Goal: Transaction & Acquisition: Purchase product/service

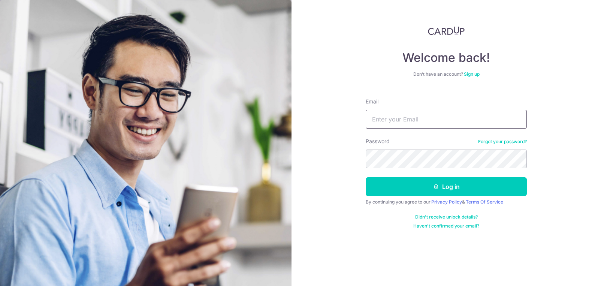
type input "luciehall@hotmail.co.uk"
click at [446, 187] on button "Log in" at bounding box center [446, 186] width 161 height 19
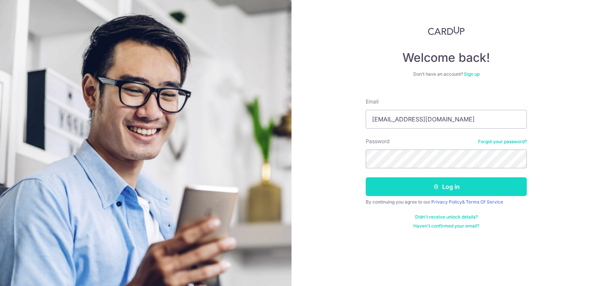
click at [439, 189] on icon "submit" at bounding box center [436, 187] width 6 height 6
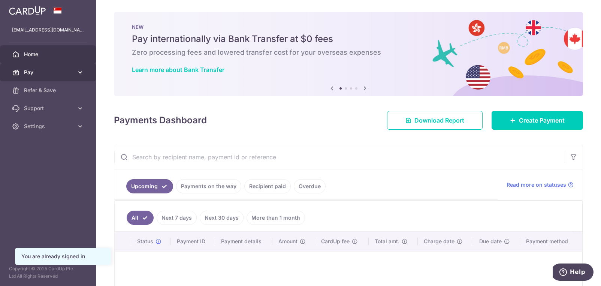
click at [68, 68] on link "Pay" at bounding box center [48, 72] width 96 height 18
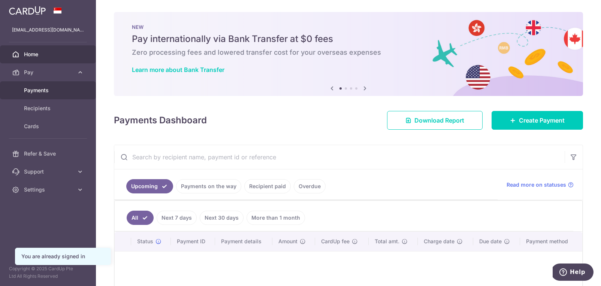
click at [40, 94] on span "Payments" at bounding box center [48, 90] width 49 height 7
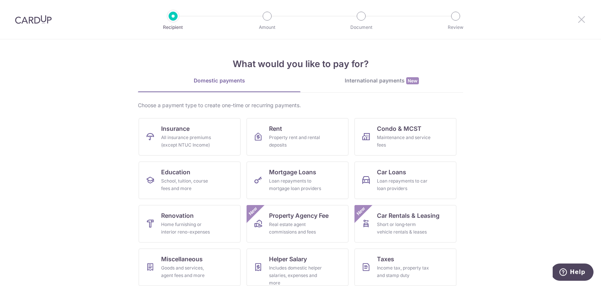
click at [580, 16] on icon at bounding box center [581, 19] width 9 height 9
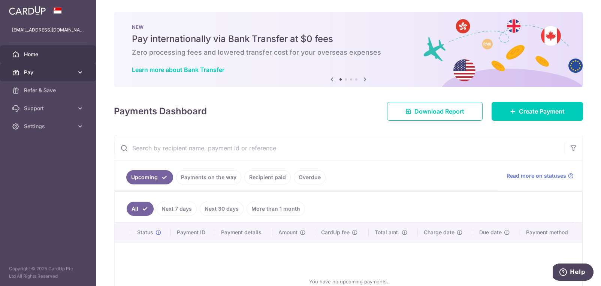
click at [36, 69] on span "Pay" at bounding box center [48, 72] width 49 height 7
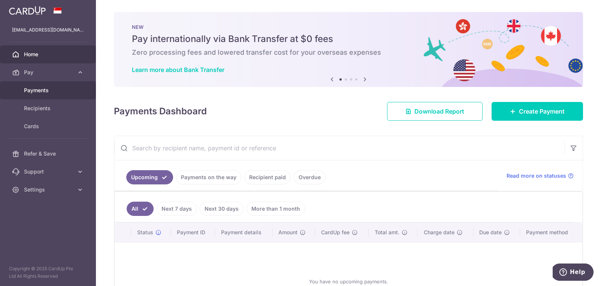
click at [48, 89] on span "Payments" at bounding box center [48, 90] width 49 height 7
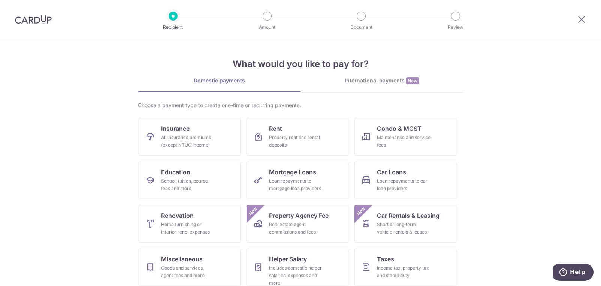
click at [41, 16] on img at bounding box center [33, 19] width 37 height 9
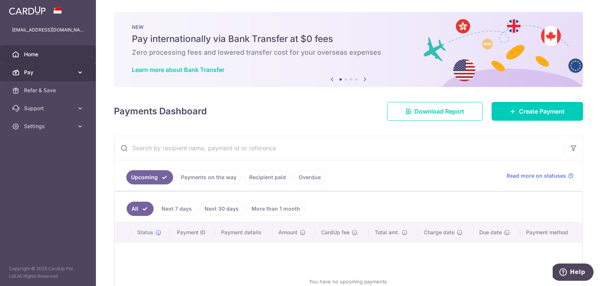
click at [79, 72] on icon at bounding box center [79, 72] width 7 height 7
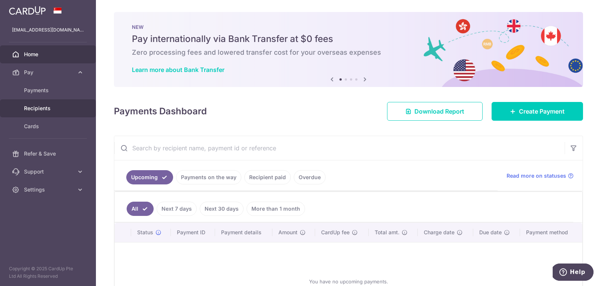
click at [52, 109] on span "Recipients" at bounding box center [48, 108] width 49 height 7
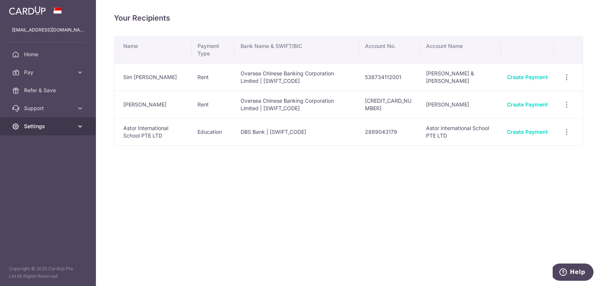
click at [73, 124] on span "Settings" at bounding box center [48, 126] width 49 height 7
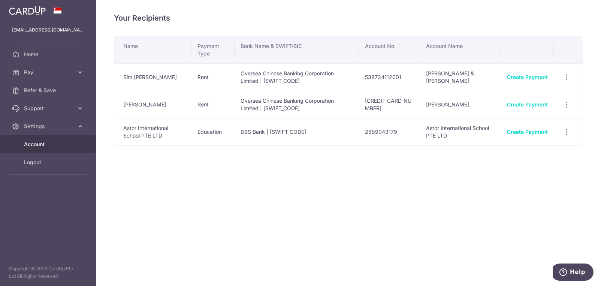
click at [42, 141] on span "Account" at bounding box center [48, 144] width 49 height 7
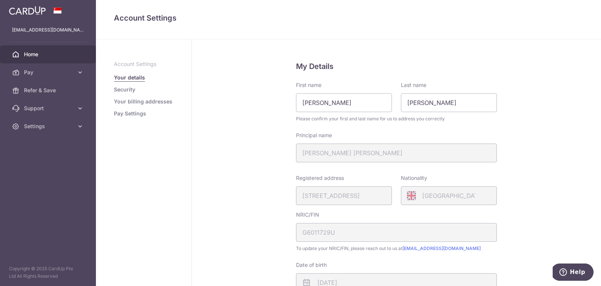
click at [29, 51] on span "Home" at bounding box center [48, 54] width 49 height 7
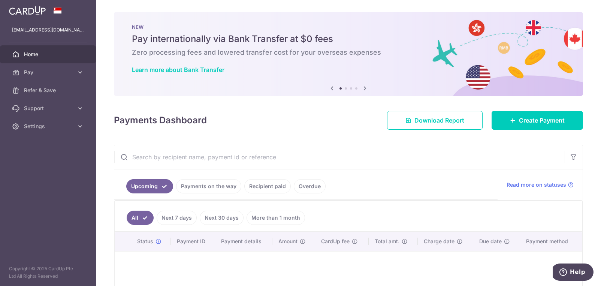
click at [223, 186] on link "Payments on the way" at bounding box center [208, 186] width 65 height 14
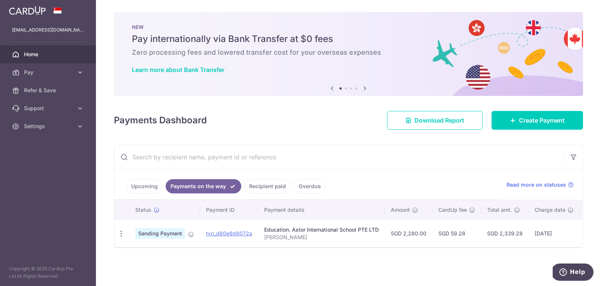
click at [259, 187] on link "Recipient paid" at bounding box center [267, 186] width 46 height 14
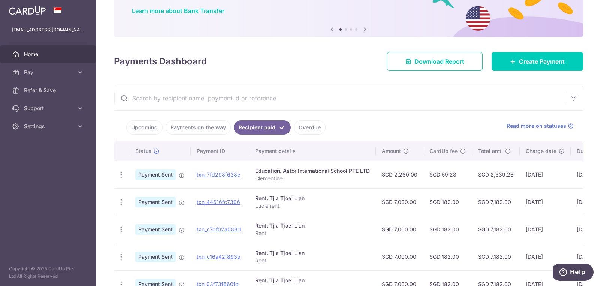
scroll to position [57, 0]
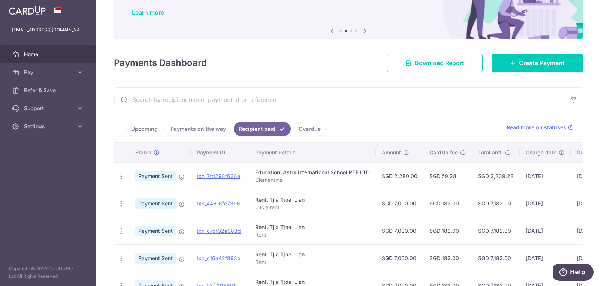
click at [305, 130] on link "Overdue" at bounding box center [310, 129] width 32 height 14
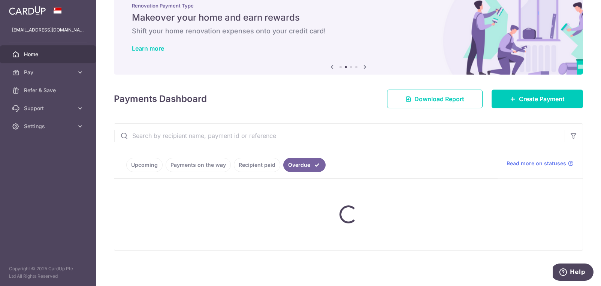
scroll to position [21, 0]
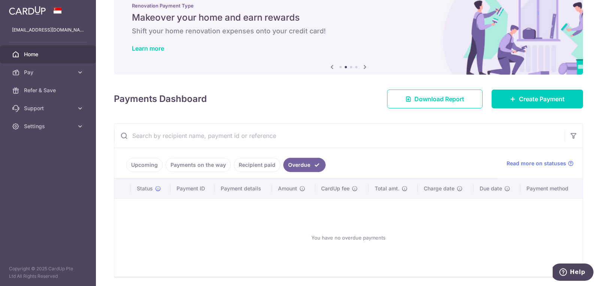
click at [257, 167] on link "Recipient paid" at bounding box center [257, 165] width 46 height 14
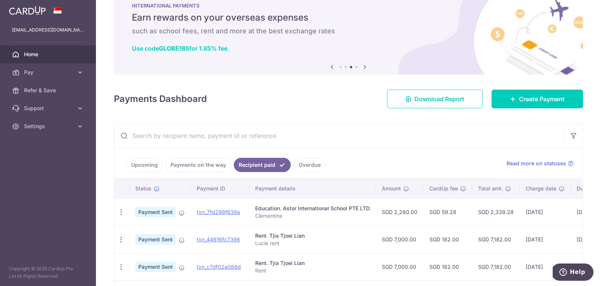
click at [203, 163] on link "Payments on the way" at bounding box center [198, 165] width 65 height 14
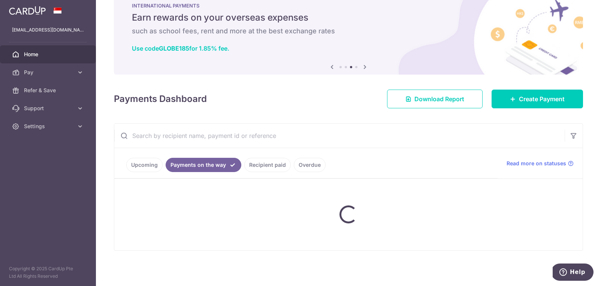
scroll to position [0, 0]
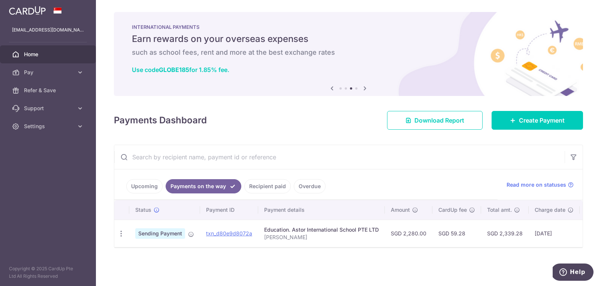
click at [151, 184] on link "Upcoming" at bounding box center [144, 186] width 36 height 14
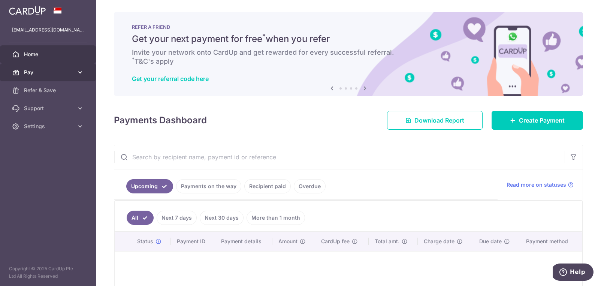
click at [41, 67] on link "Pay" at bounding box center [48, 72] width 96 height 18
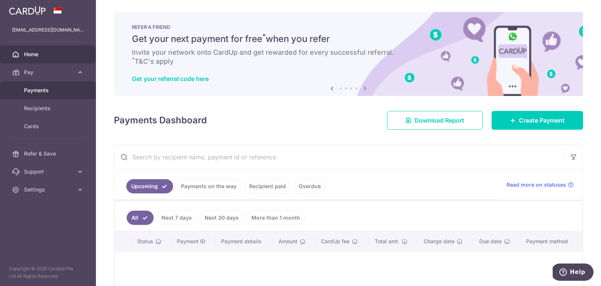
click at [45, 93] on span "Payments" at bounding box center [48, 90] width 49 height 7
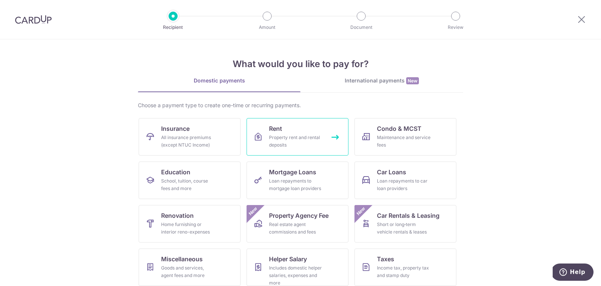
click at [293, 143] on div "Property rent and rental deposits" at bounding box center [296, 141] width 54 height 15
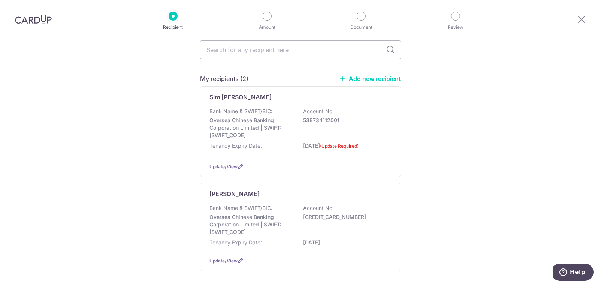
scroll to position [73, 0]
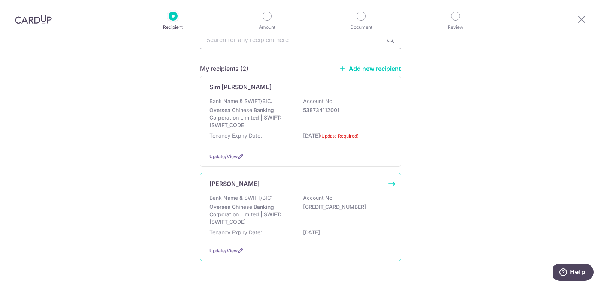
click at [365, 226] on div "Bank Name & SWIFT/BIC: Oversea Chinese Banking Corporation Limited | SWIFT: [SW…" at bounding box center [301, 209] width 182 height 31
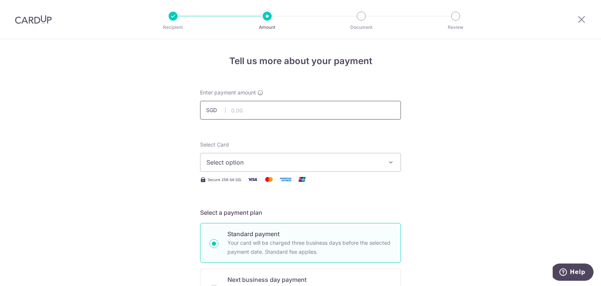
click at [368, 105] on input "text" at bounding box center [300, 110] width 201 height 19
type input "7,000.00"
click at [382, 171] on button "Select option" at bounding box center [300, 162] width 201 height 19
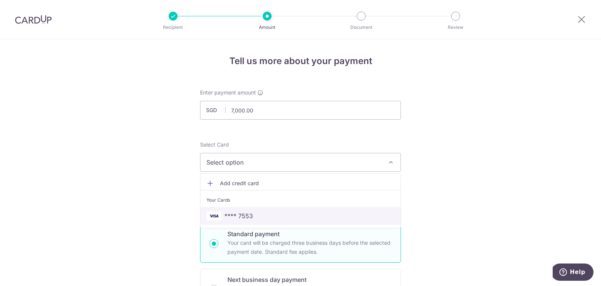
click at [326, 212] on span "**** 7553" at bounding box center [301, 215] width 188 height 9
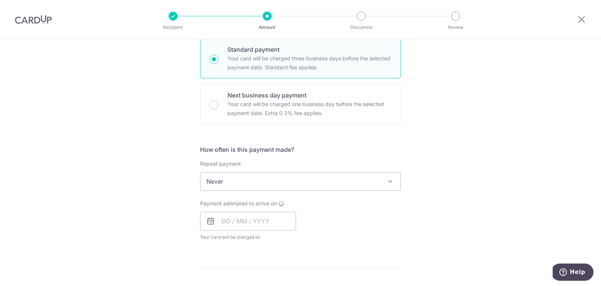
scroll to position [186, 0]
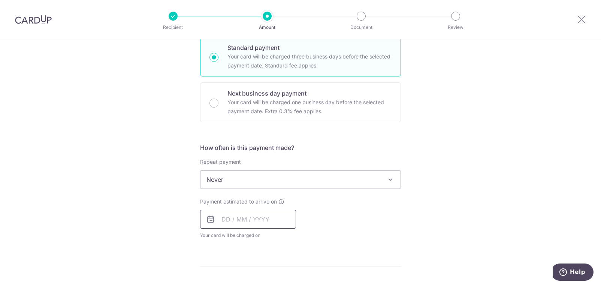
click at [255, 221] on input "text" at bounding box center [248, 219] width 96 height 19
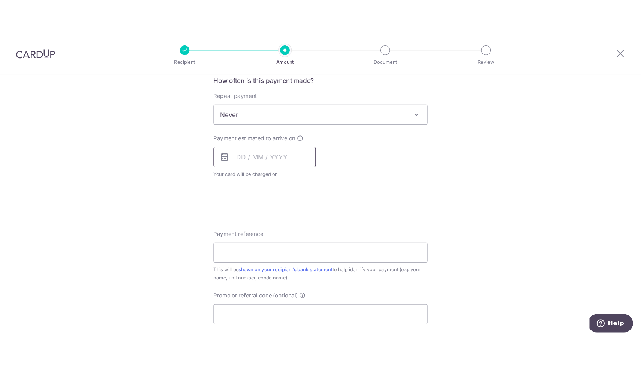
scroll to position [288, 0]
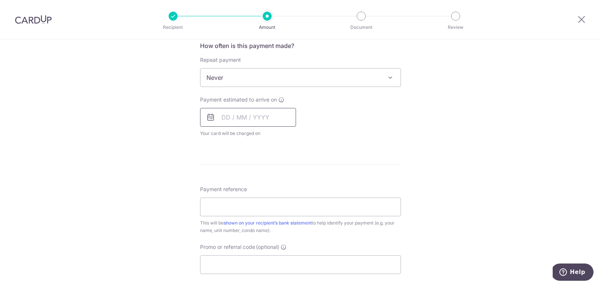
click at [255, 117] on input "text" at bounding box center [248, 117] width 96 height 19
click at [252, 119] on input "text" at bounding box center [248, 117] width 96 height 19
click at [232, 116] on input "text" at bounding box center [248, 117] width 96 height 19
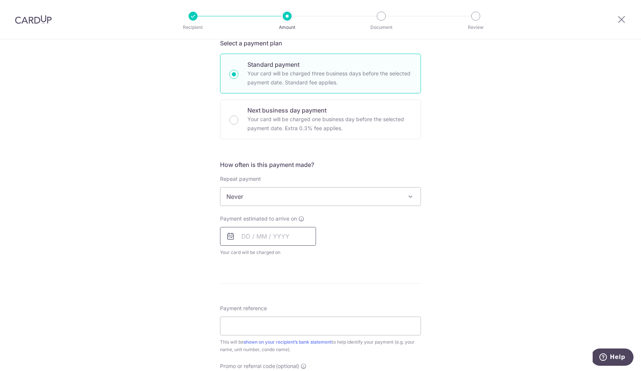
scroll to position [119, 0]
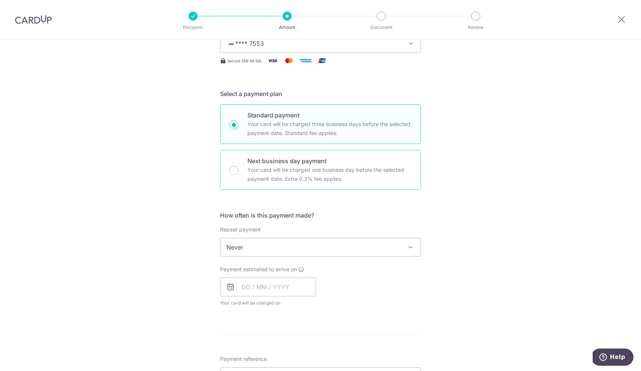
click at [404, 169] on p "Your card will be charged one business day before the selected payment date. Ex…" at bounding box center [329, 174] width 164 height 18
click at [238, 169] on input "Next business day payment Your card will be charged one business day before the…" at bounding box center [233, 170] width 9 height 9
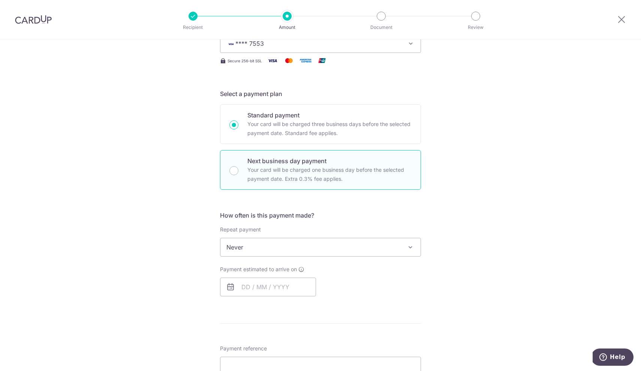
radio input "false"
radio input "true"
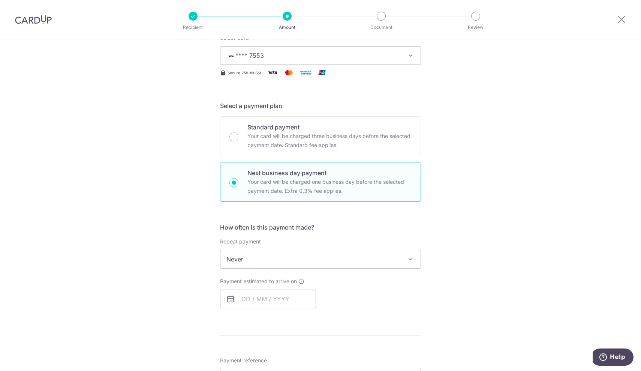
scroll to position [106, 0]
click at [286, 286] on input "text" at bounding box center [268, 299] width 96 height 19
click at [279, 286] on link "8" at bounding box center [280, 368] width 12 height 12
type input "[DATE]"
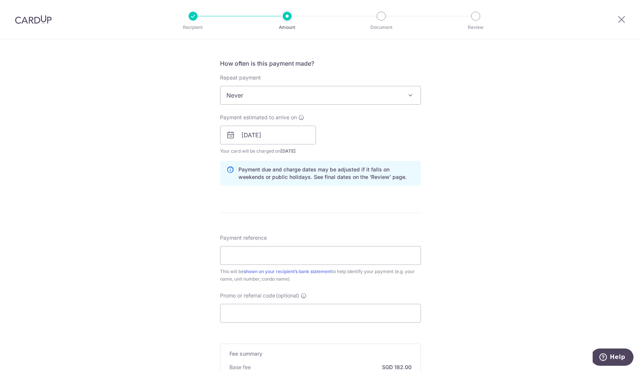
scroll to position [270, 0]
click at [279, 139] on input "[DATE]" at bounding box center [268, 135] width 96 height 19
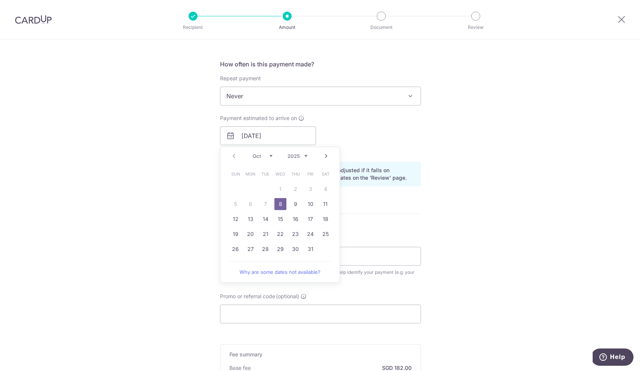
click at [278, 199] on link "8" at bounding box center [280, 204] width 12 height 12
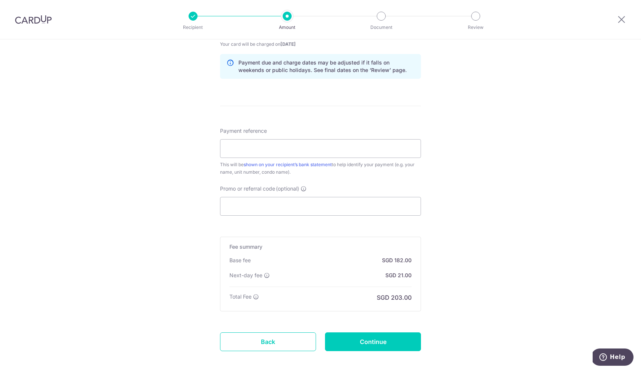
scroll to position [377, 0]
click at [399, 144] on input "Payment reference" at bounding box center [320, 148] width 201 height 19
type input "[PERSON_NAME]"
click at [401, 286] on input "Continue" at bounding box center [373, 341] width 96 height 19
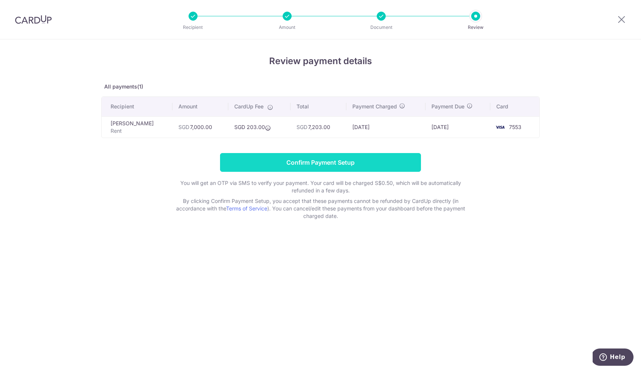
click at [294, 164] on input "Confirm Payment Setup" at bounding box center [320, 162] width 201 height 19
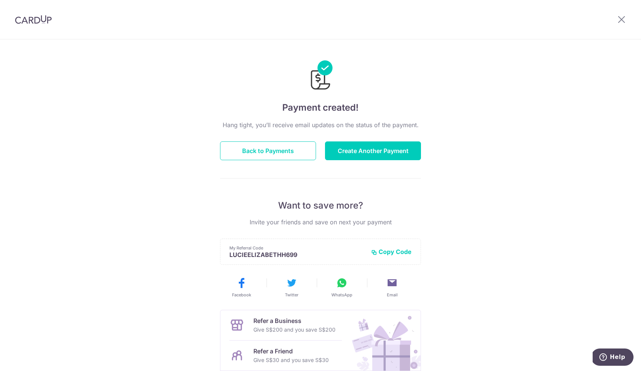
scroll to position [69, 0]
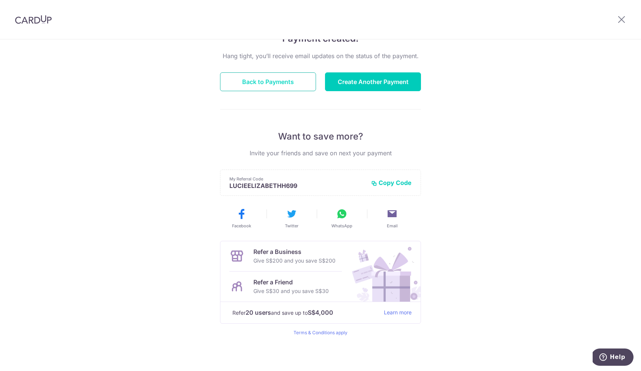
click at [277, 81] on button "Back to Payments" at bounding box center [268, 81] width 96 height 19
